Goal: Subscribe to service/newsletter

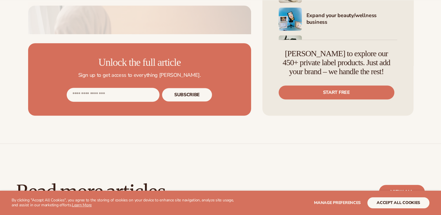
scroll to position [348, 0]
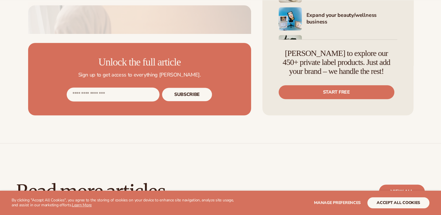
click at [104, 102] on input "Email address" at bounding box center [113, 95] width 93 height 14
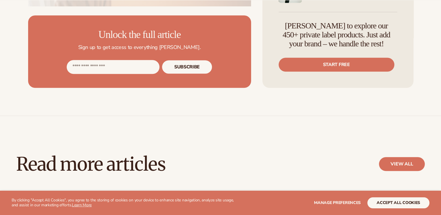
scroll to position [377, 0]
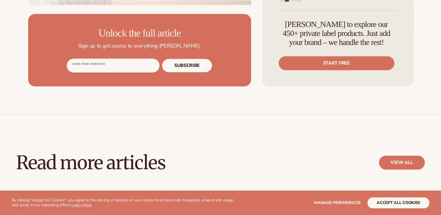
click at [125, 73] on input "Email address" at bounding box center [113, 66] width 93 height 14
click at [135, 73] on input "Email address" at bounding box center [113, 66] width 93 height 14
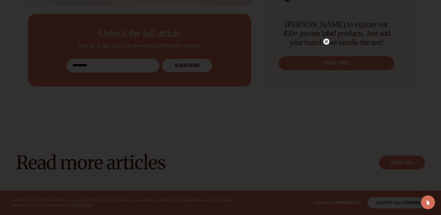
click at [327, 40] on circle at bounding box center [327, 42] width 6 height 6
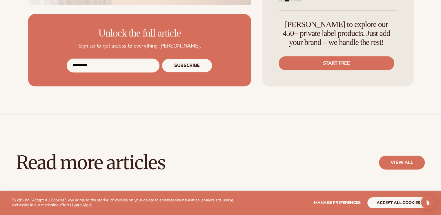
click at [121, 73] on input "**********" at bounding box center [113, 66] width 93 height 14
type input "**********"
click at [162, 59] on button "Subscribe" at bounding box center [187, 66] width 50 height 14
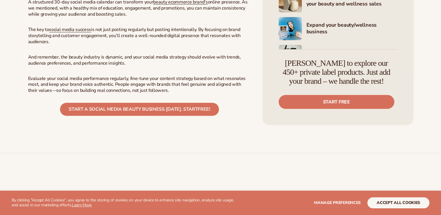
scroll to position [1625, 0]
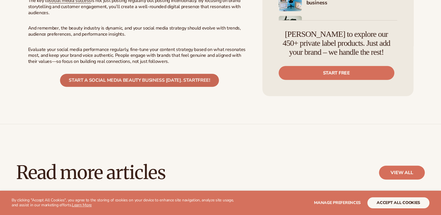
click at [129, 84] on span "Start a social media beauty business [DATE]. START" at bounding box center [133, 80] width 129 height 6
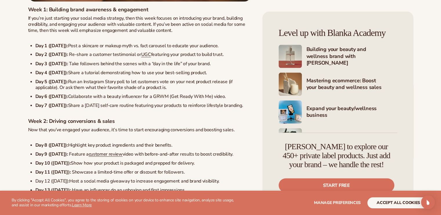
scroll to position [1132, 0]
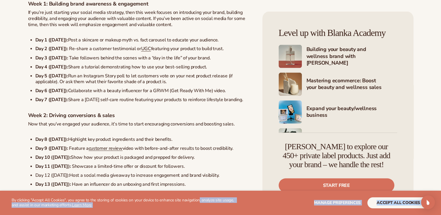
drag, startPoint x: 28, startPoint y: 17, endPoint x: 200, endPoint y: 192, distance: 245.2
click at [200, 193] on body "WE USE COOKIES By clicking "Accept All Cookies", you agree to the storing of co…" at bounding box center [220, 63] width 441 height 2391
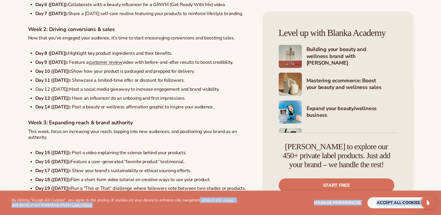
scroll to position [1219, 0]
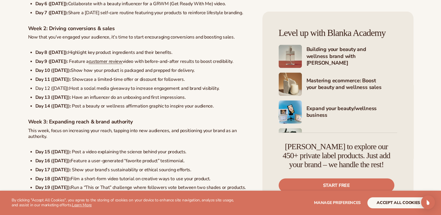
drag, startPoint x: 420, startPoint y: 151, endPoint x: 410, endPoint y: 167, distance: 19.0
click at [349, 204] on span "Manage preferences" at bounding box center [337, 203] width 47 height 6
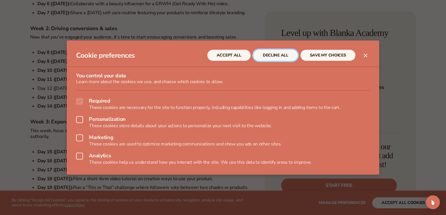
click at [266, 56] on button "DECLINE ALL" at bounding box center [275, 55] width 44 height 11
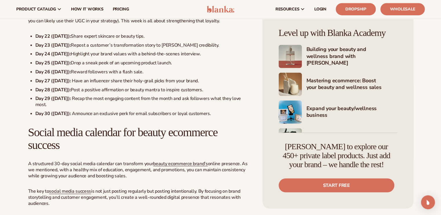
scroll to position [1422, 0]
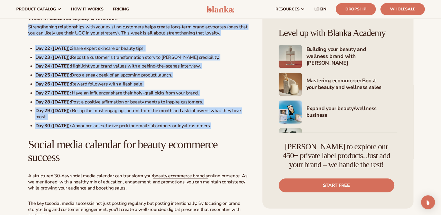
drag, startPoint x: 212, startPoint y: 142, endPoint x: 4, endPoint y: 38, distance: 232.4
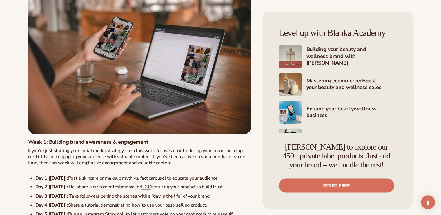
scroll to position [1132, 0]
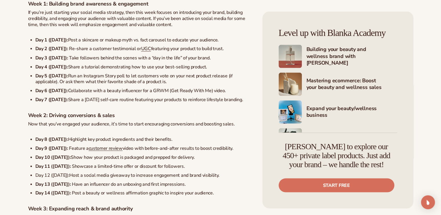
drag, startPoint x: 14, startPoint y: 50, endPoint x: 24, endPoint y: 20, distance: 31.4
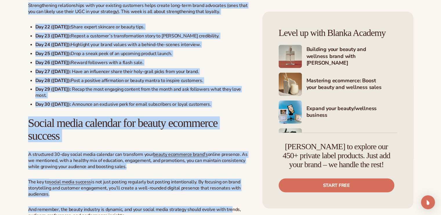
scroll to position [1450, 0]
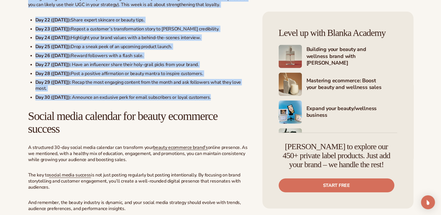
drag, startPoint x: 27, startPoint y: 18, endPoint x: 231, endPoint y: 111, distance: 223.9
copy div "Week 1: Building brand awareness & engagement If you’re just starting your soci…"
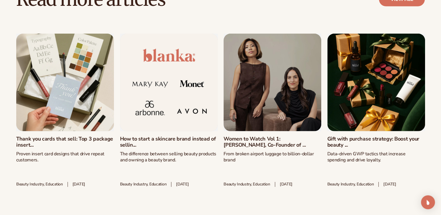
scroll to position [1828, 0]
